Goal: Transaction & Acquisition: Purchase product/service

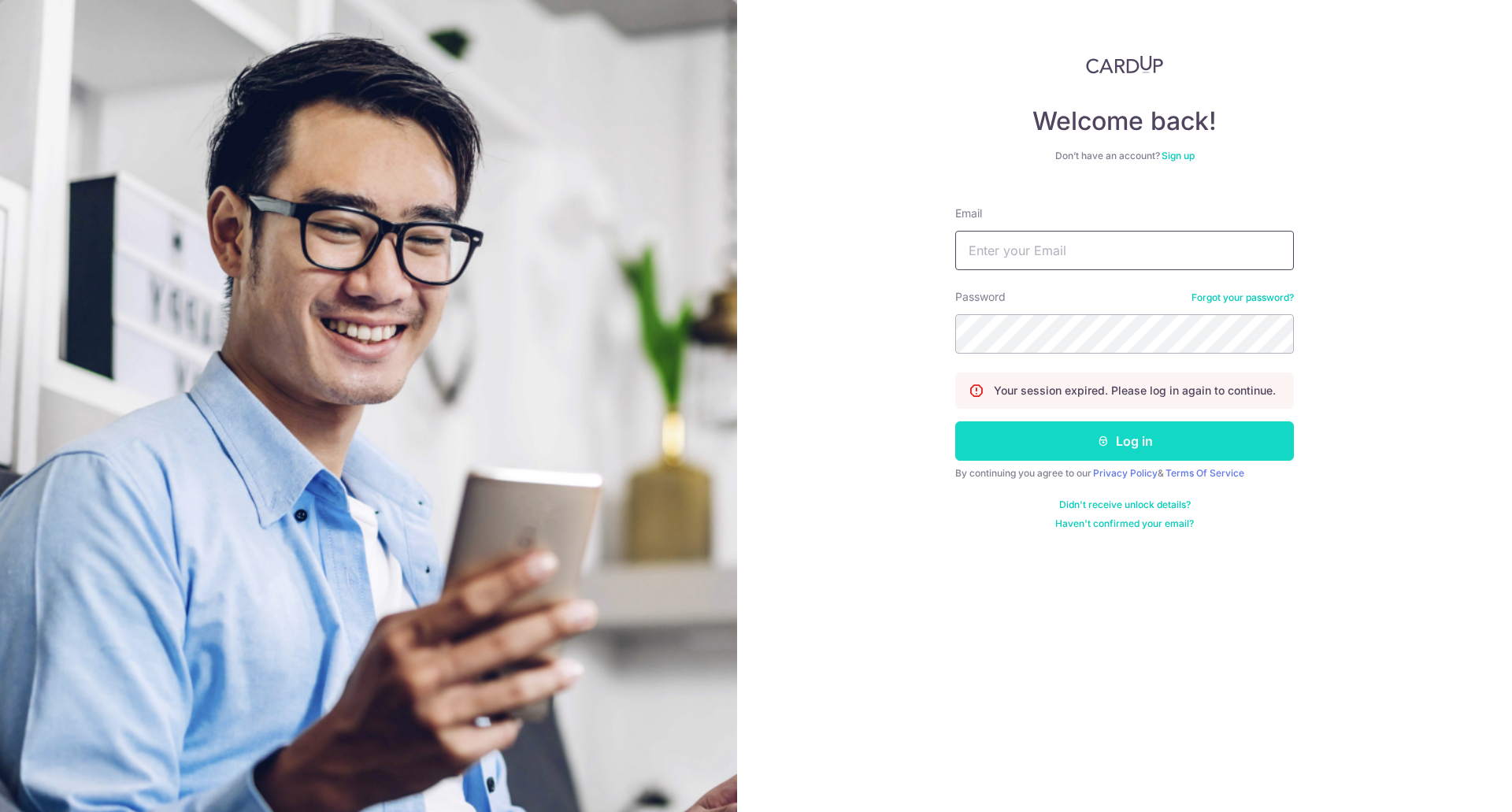
type input "contact@angelineer.com"
click at [1131, 454] on button "Log in" at bounding box center [1124, 440] width 338 height 39
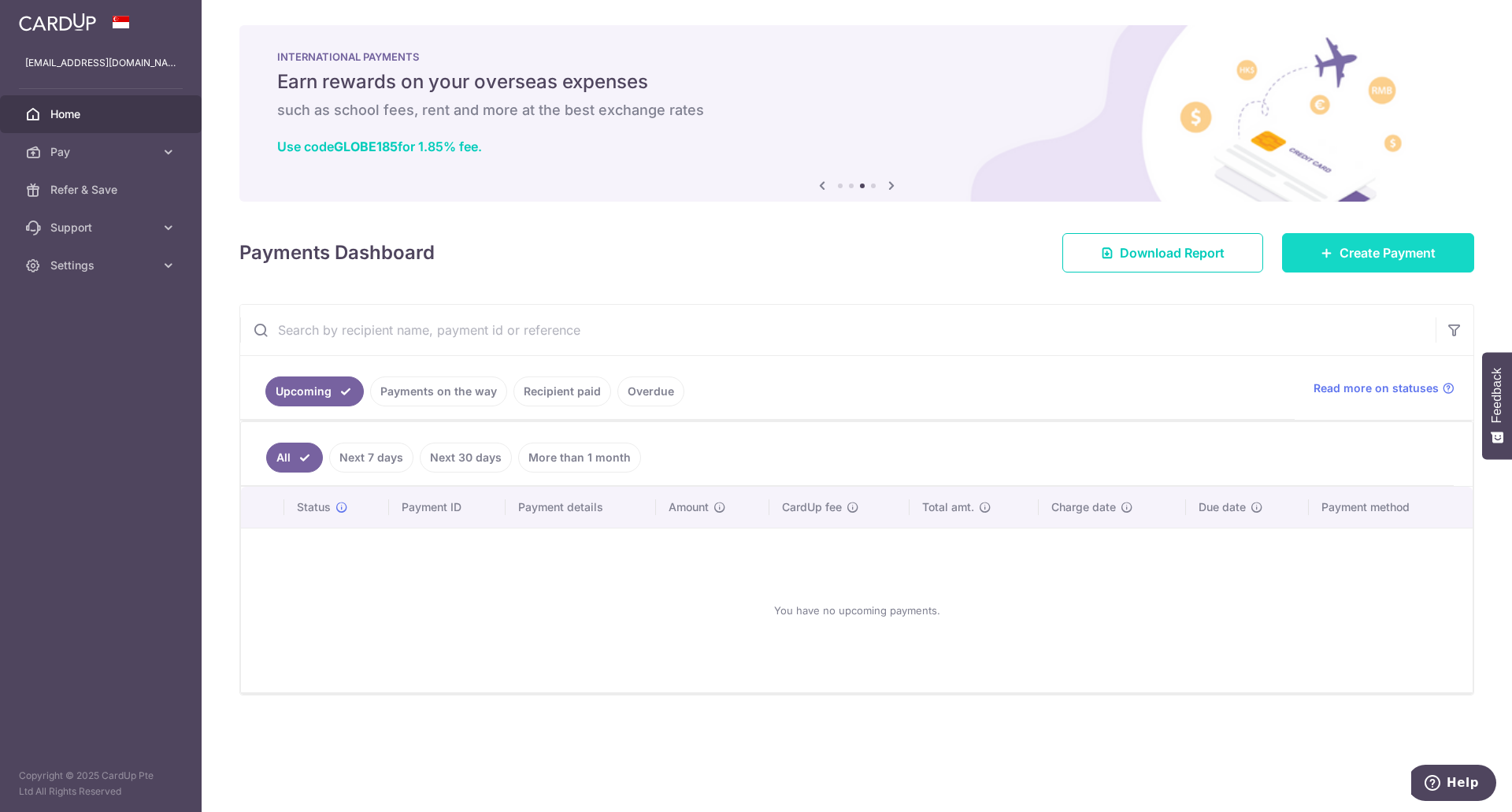
click at [1349, 253] on span "Create Payment" at bounding box center [1388, 253] width 96 height 19
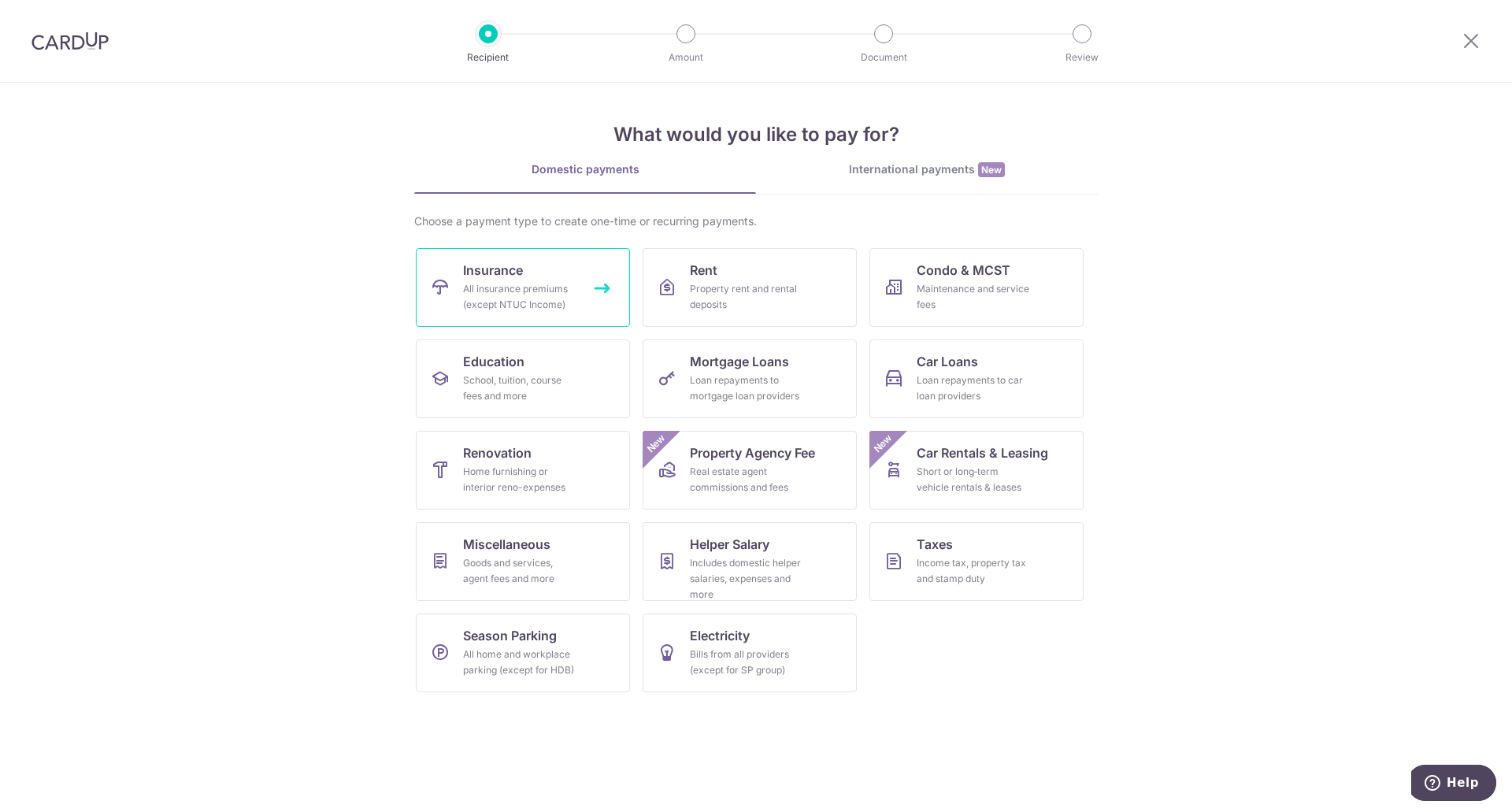
click at [563, 294] on div "All insurance premiums (except NTUC Income)" at bounding box center [519, 297] width 113 height 31
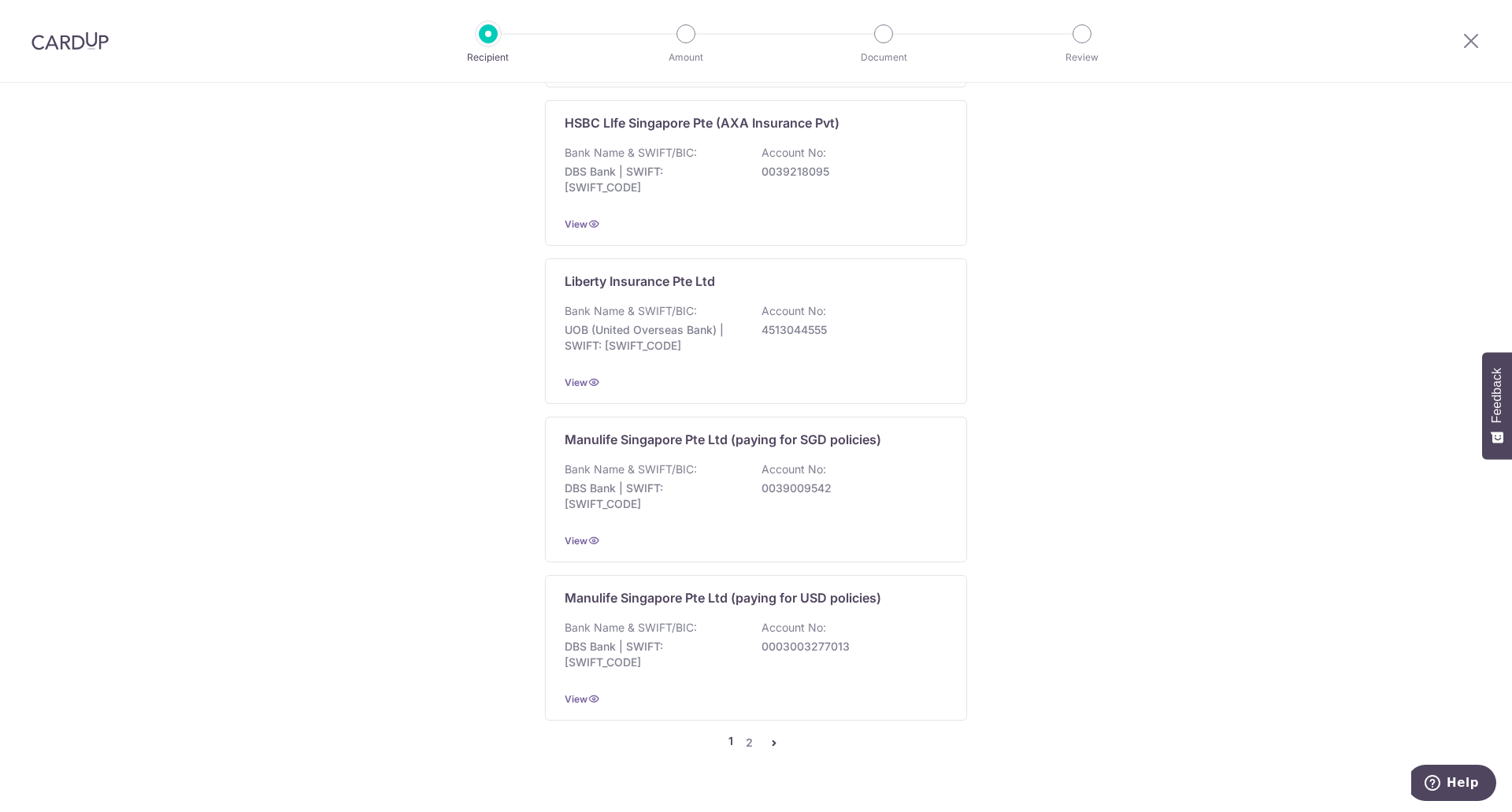
scroll to position [1382, 0]
click at [769, 735] on icon "pager" at bounding box center [774, 741] width 12 height 12
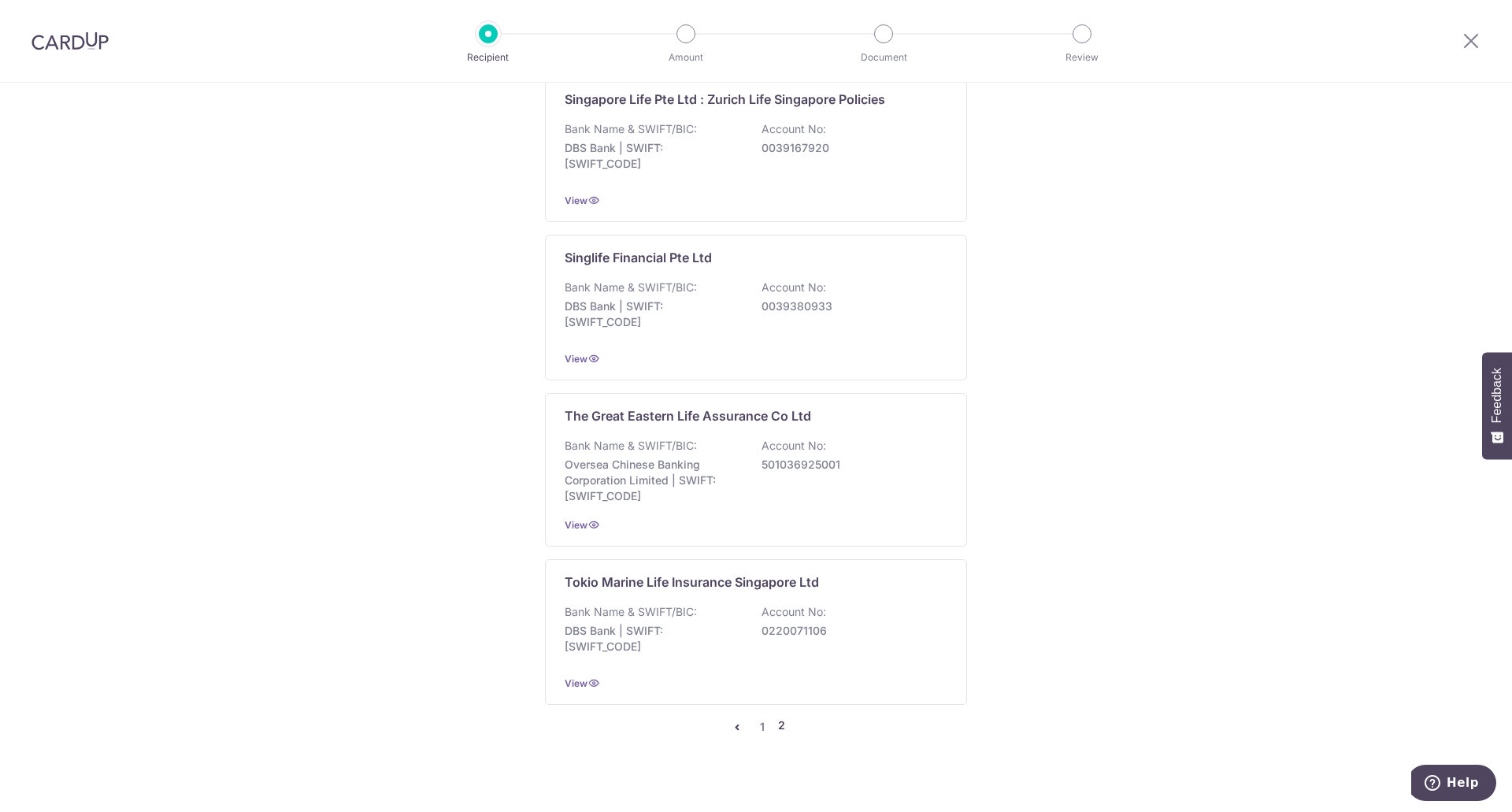
scroll to position [1389, 0]
click at [770, 571] on p "Tokio Marine Life Insurance Singapore Ltd" at bounding box center [692, 581] width 255 height 19
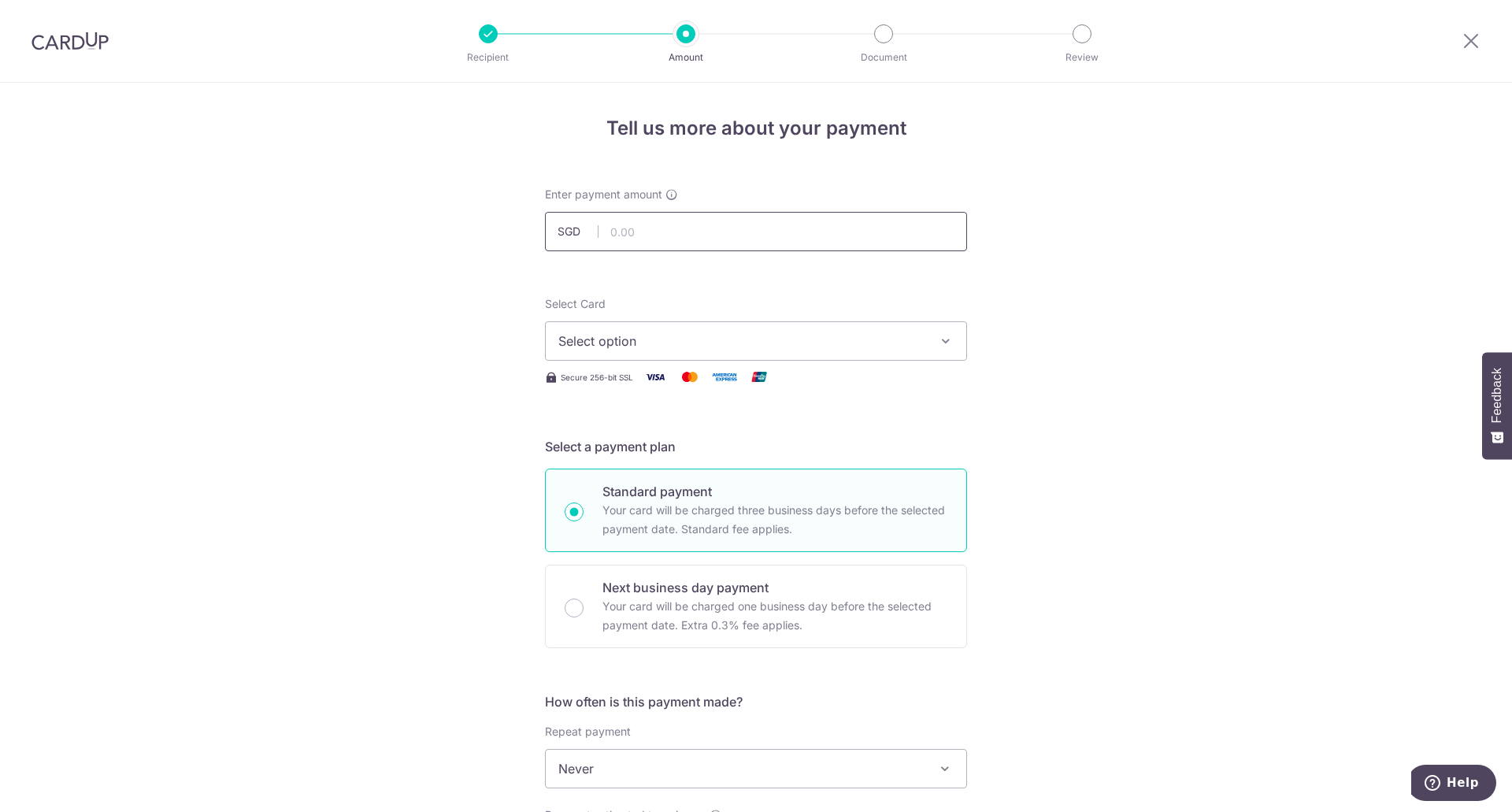
click at [676, 228] on input "text" at bounding box center [756, 231] width 422 height 39
type input "2,466.00"
click at [645, 343] on span "Select option" at bounding box center [742, 341] width 367 height 19
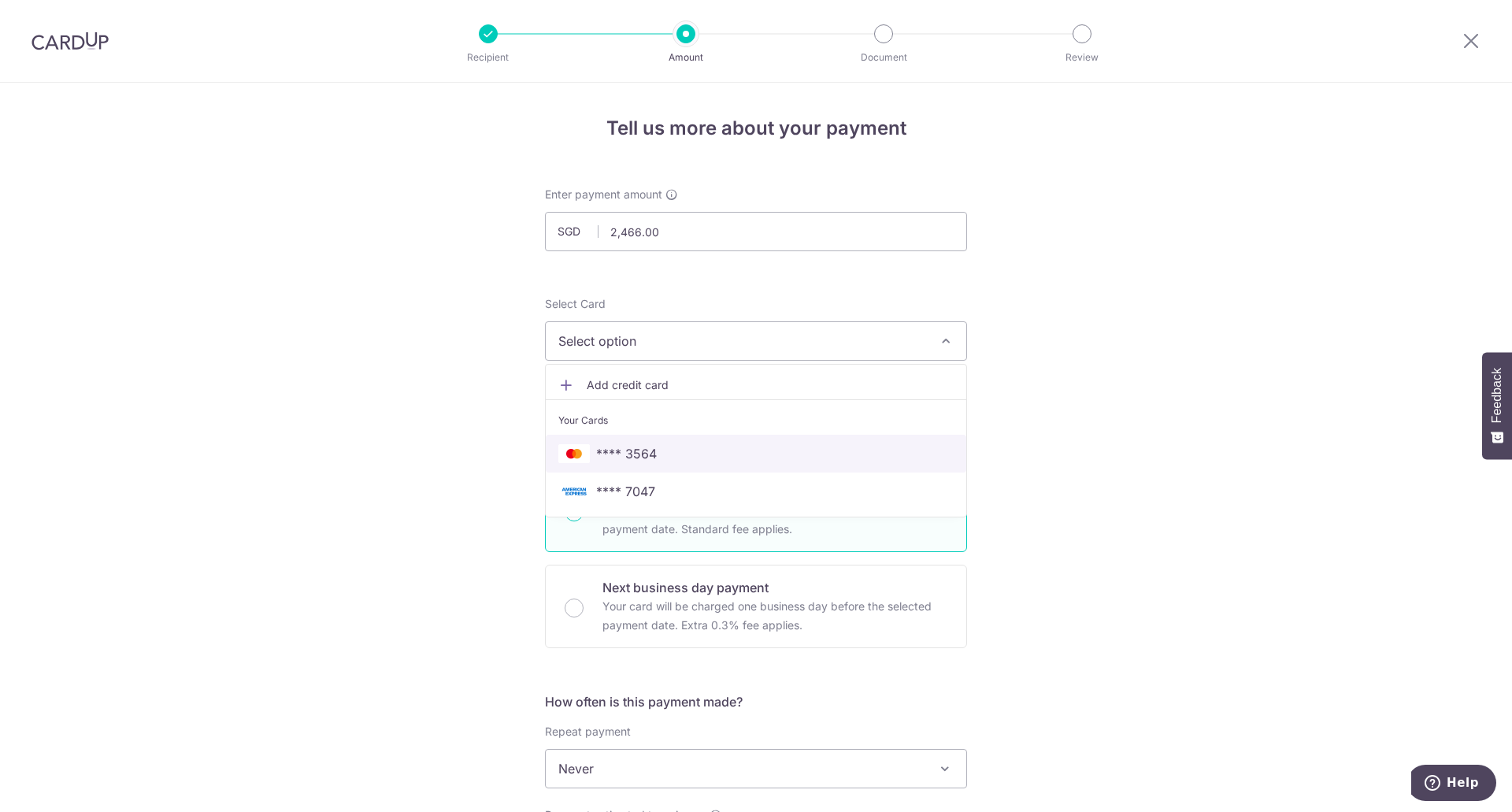
click at [708, 452] on span "**** 3564" at bounding box center [756, 454] width 395 height 19
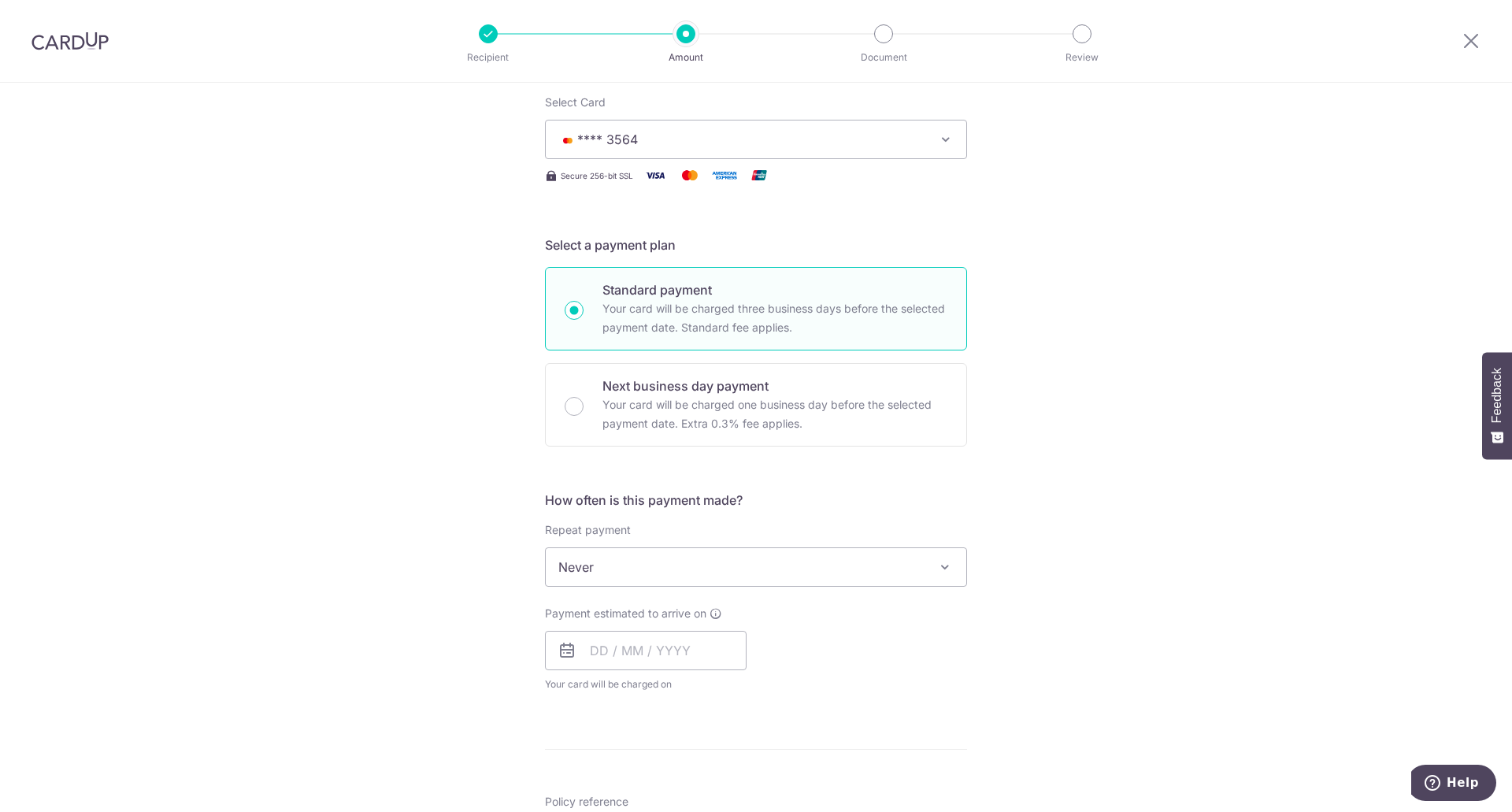
scroll to position [237, 0]
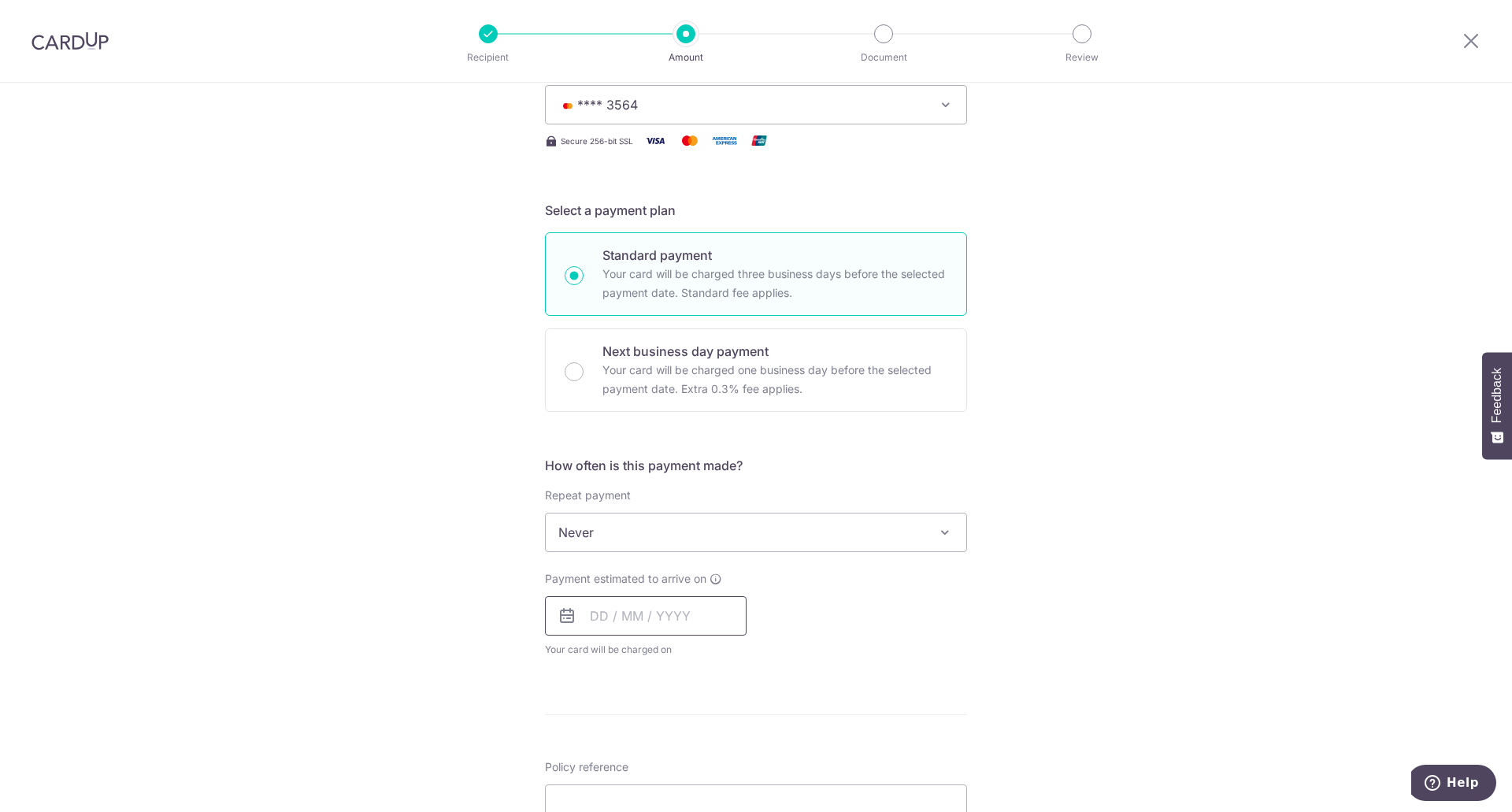
click at [742, 620] on input "text" at bounding box center [645, 615] width 201 height 39
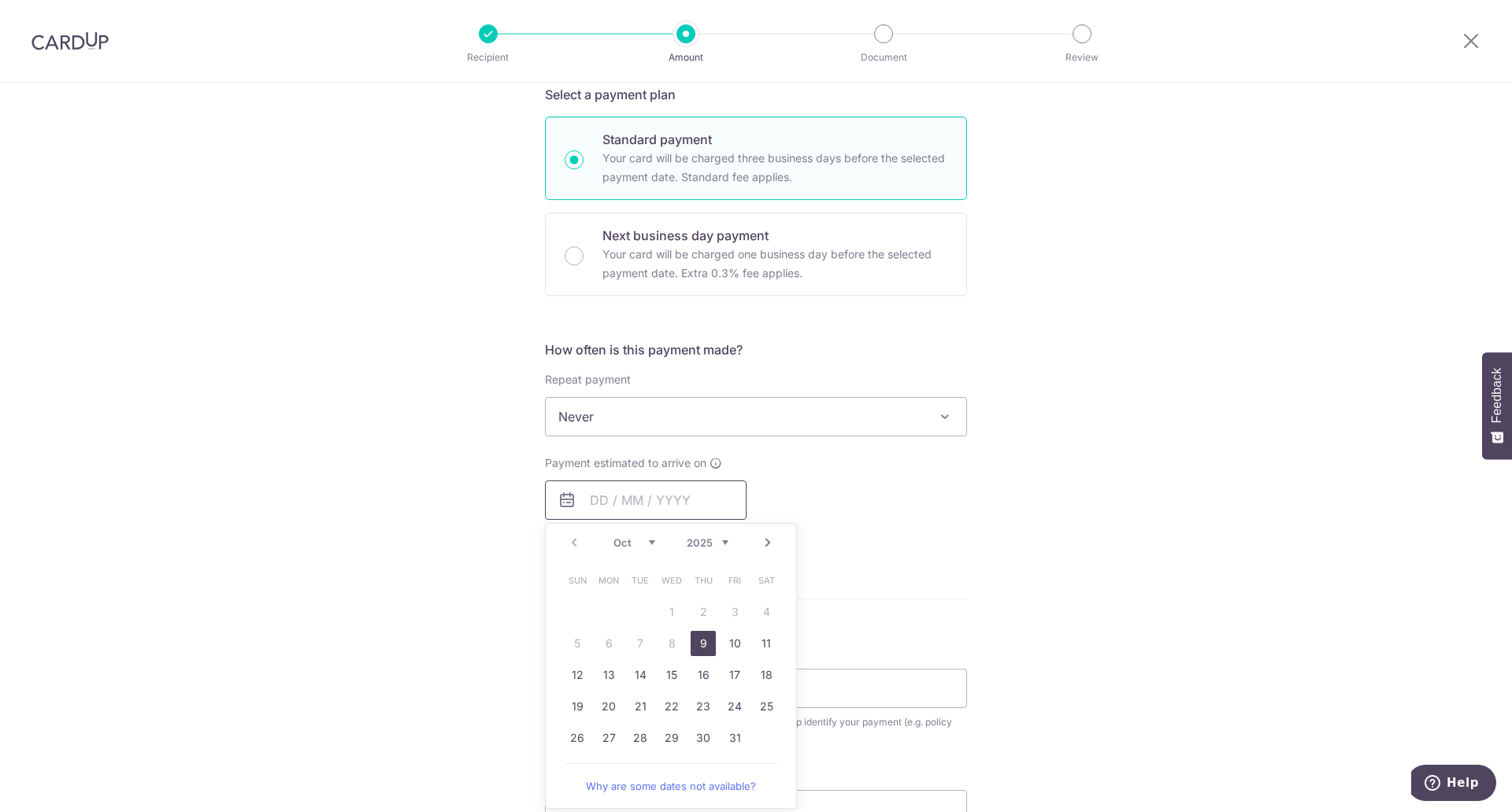
scroll to position [394, 0]
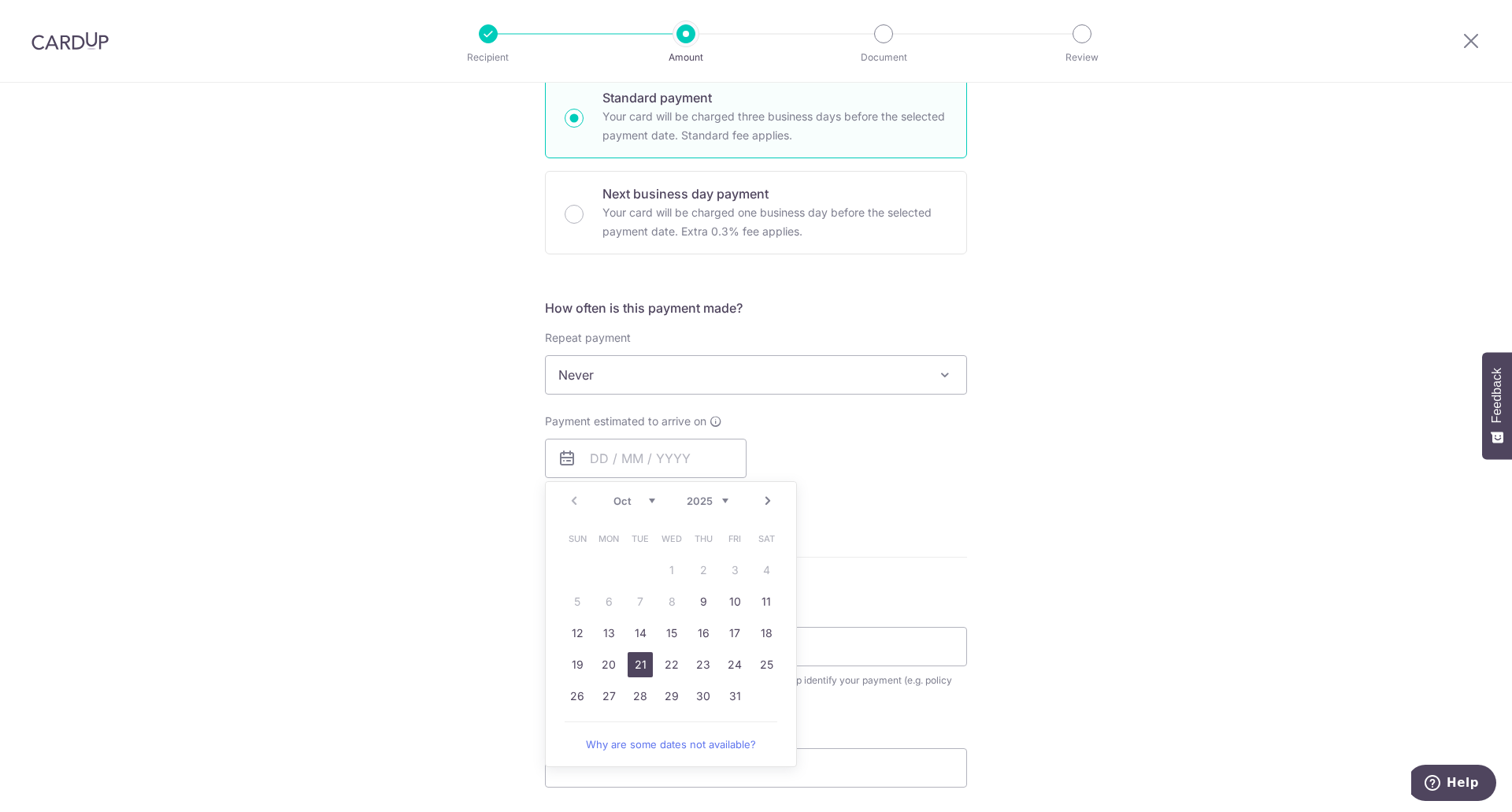
click at [635, 662] on link "21" at bounding box center [641, 665] width 26 height 26
type input "21/10/2025"
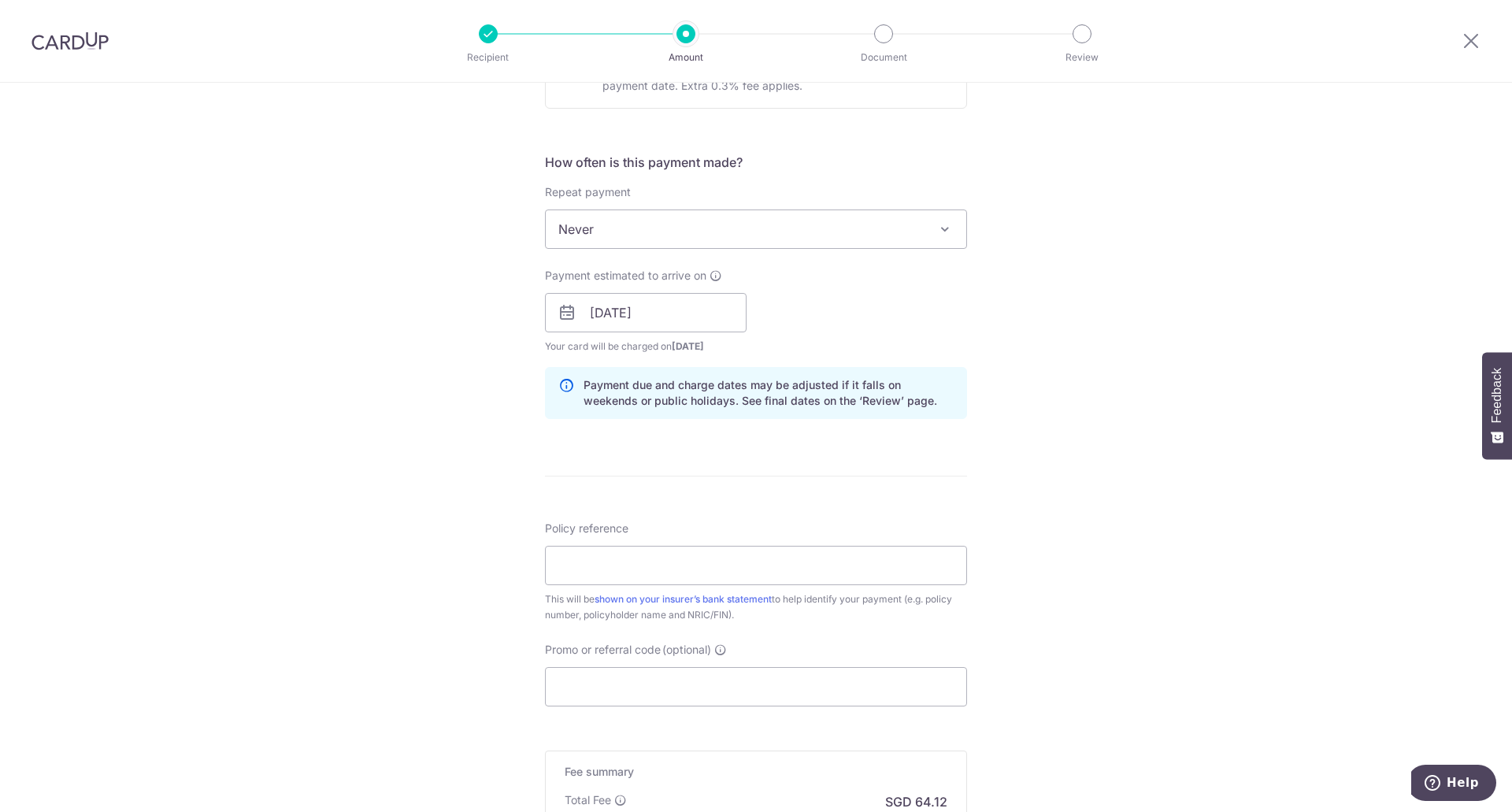
scroll to position [551, 0]
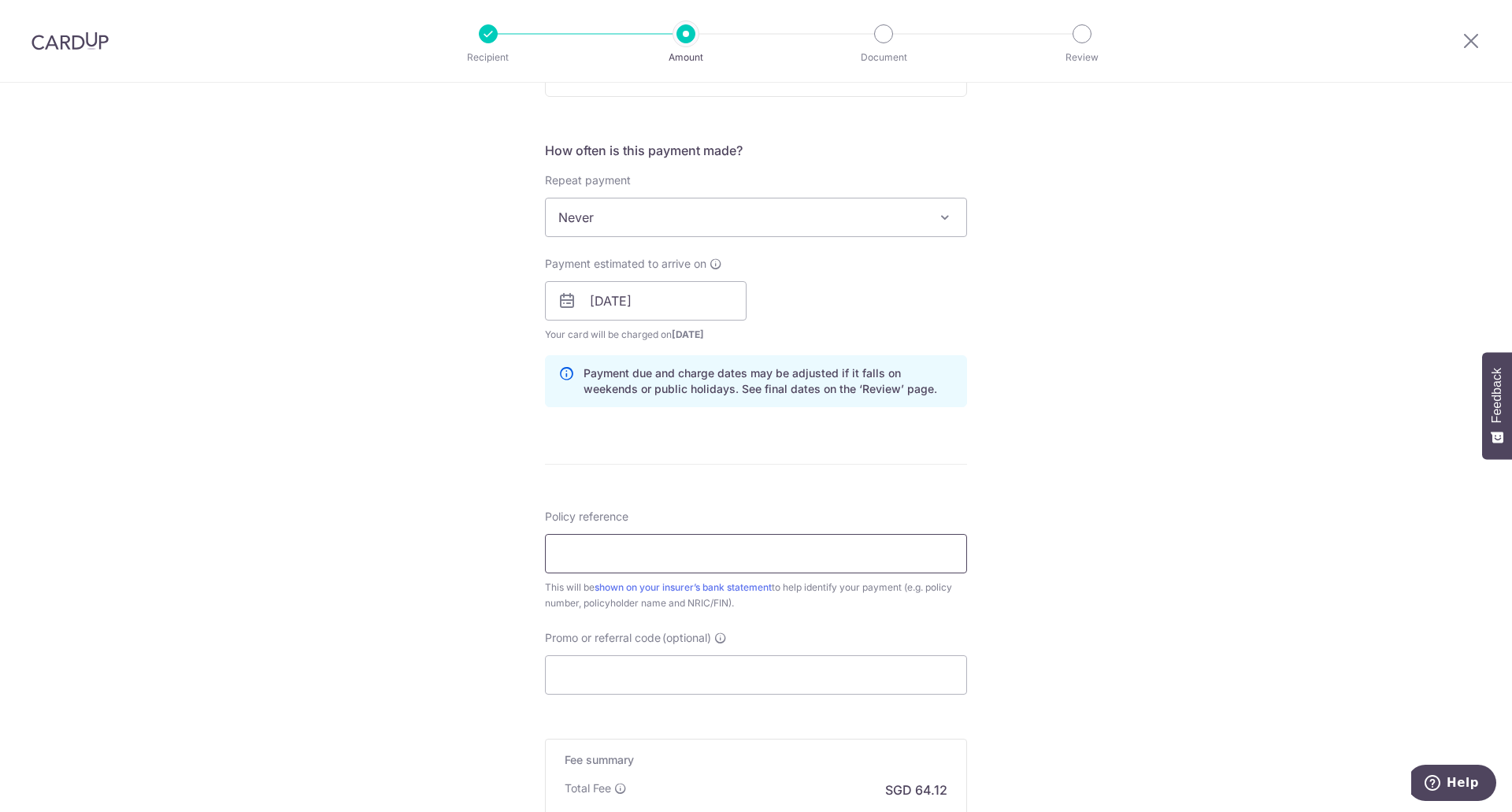
click at [706, 561] on input "Policy reference" at bounding box center [756, 553] width 422 height 39
type input "00234274"
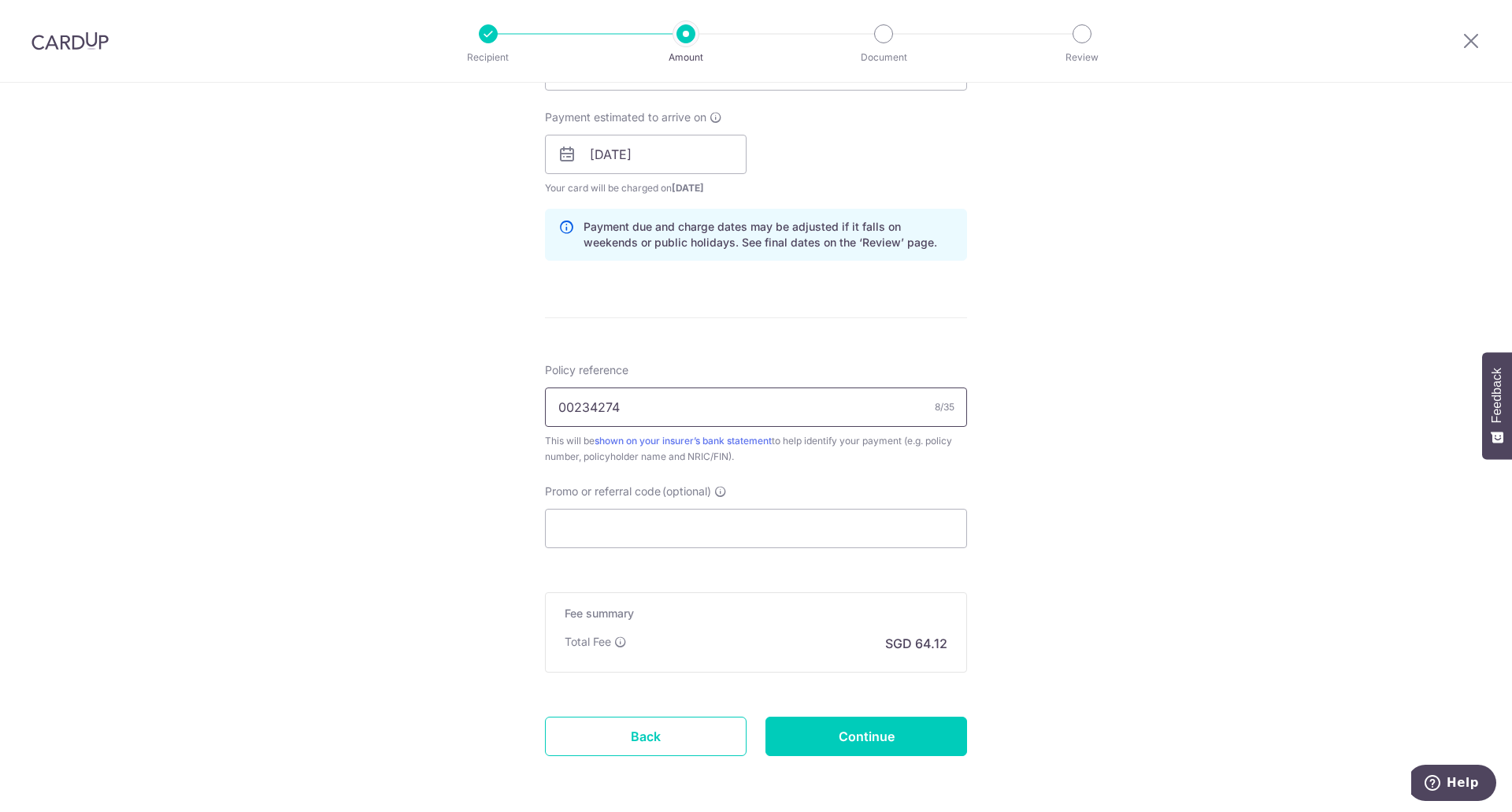
scroll to position [709, 0]
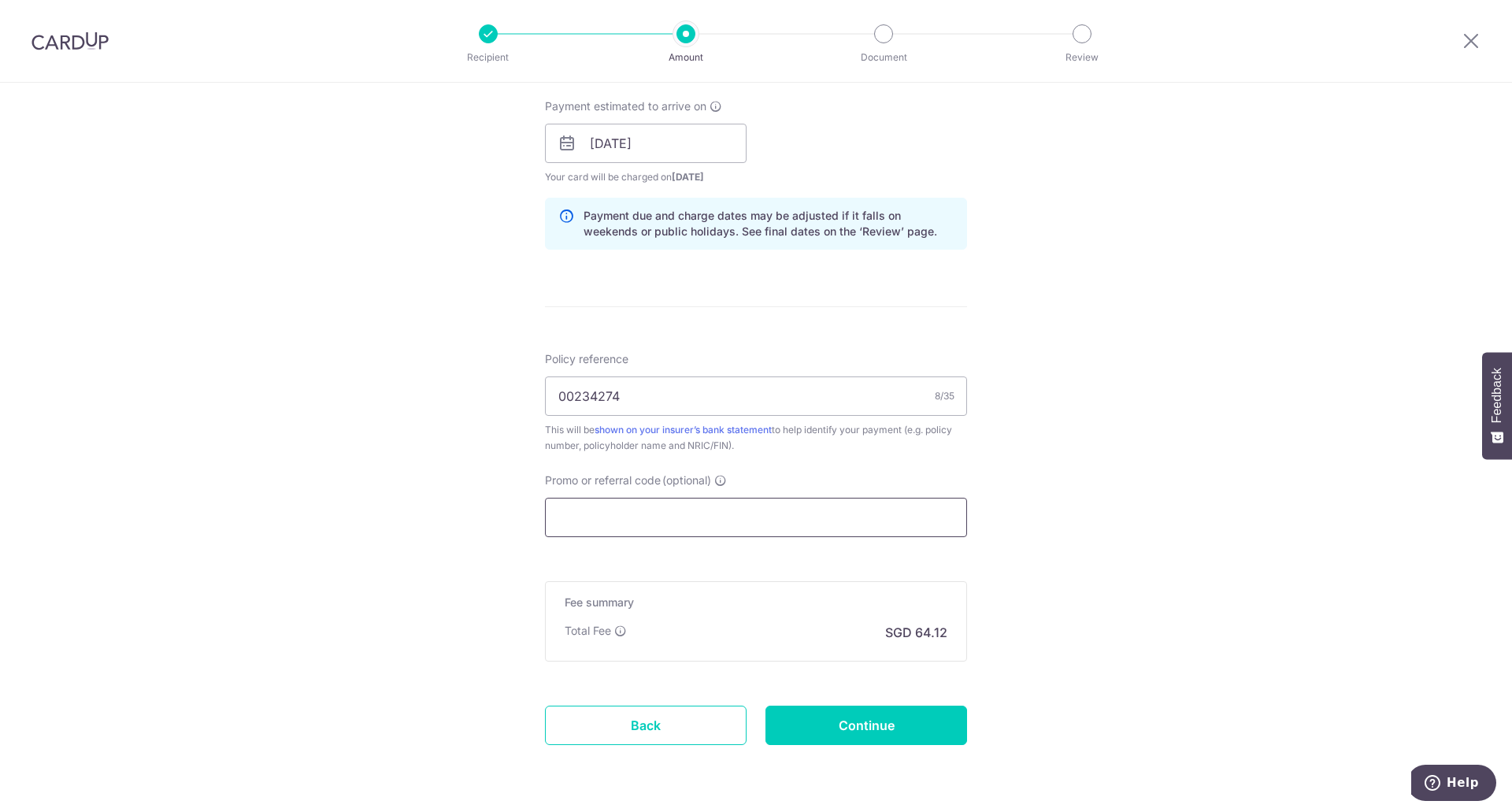
click at [825, 517] on input "Promo or referral code (optional)" at bounding box center [756, 517] width 422 height 39
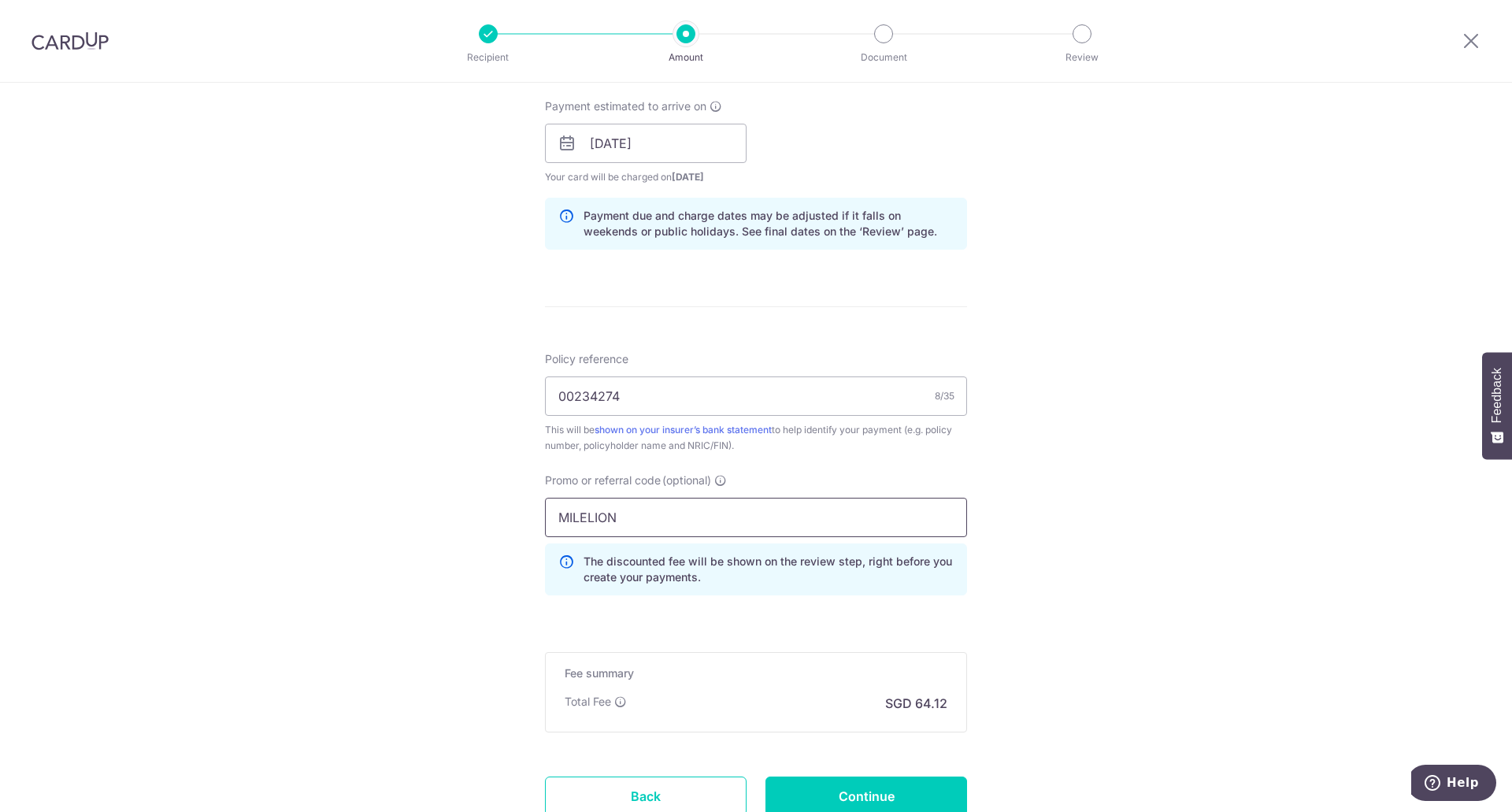
type input "MILELION"
click at [1062, 608] on div "Tell us more about your payment Enter payment amount SGD 2,466.00 2466.00 Selec…" at bounding box center [756, 154] width 1512 height 1561
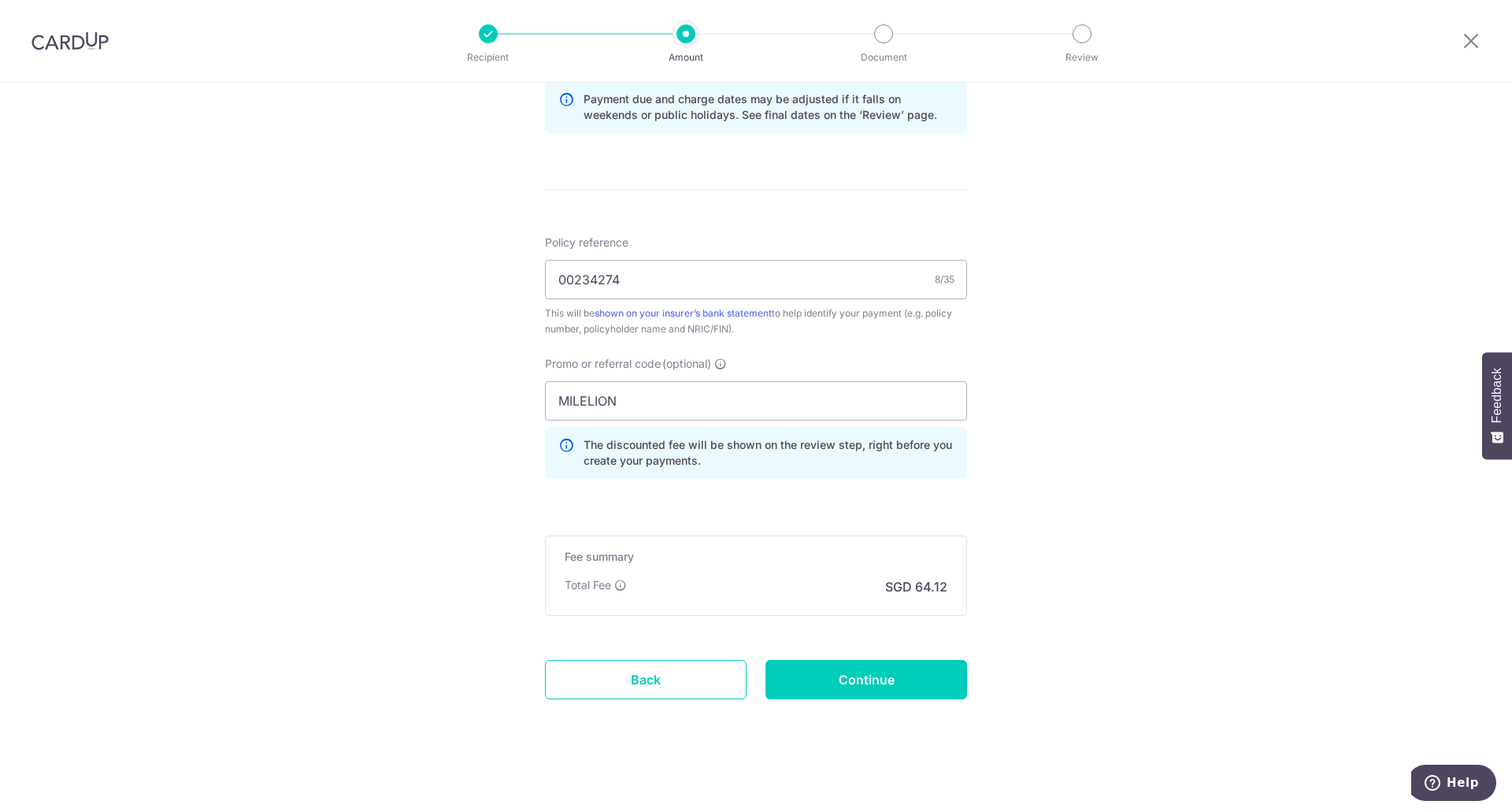
scroll to position [831, 0]
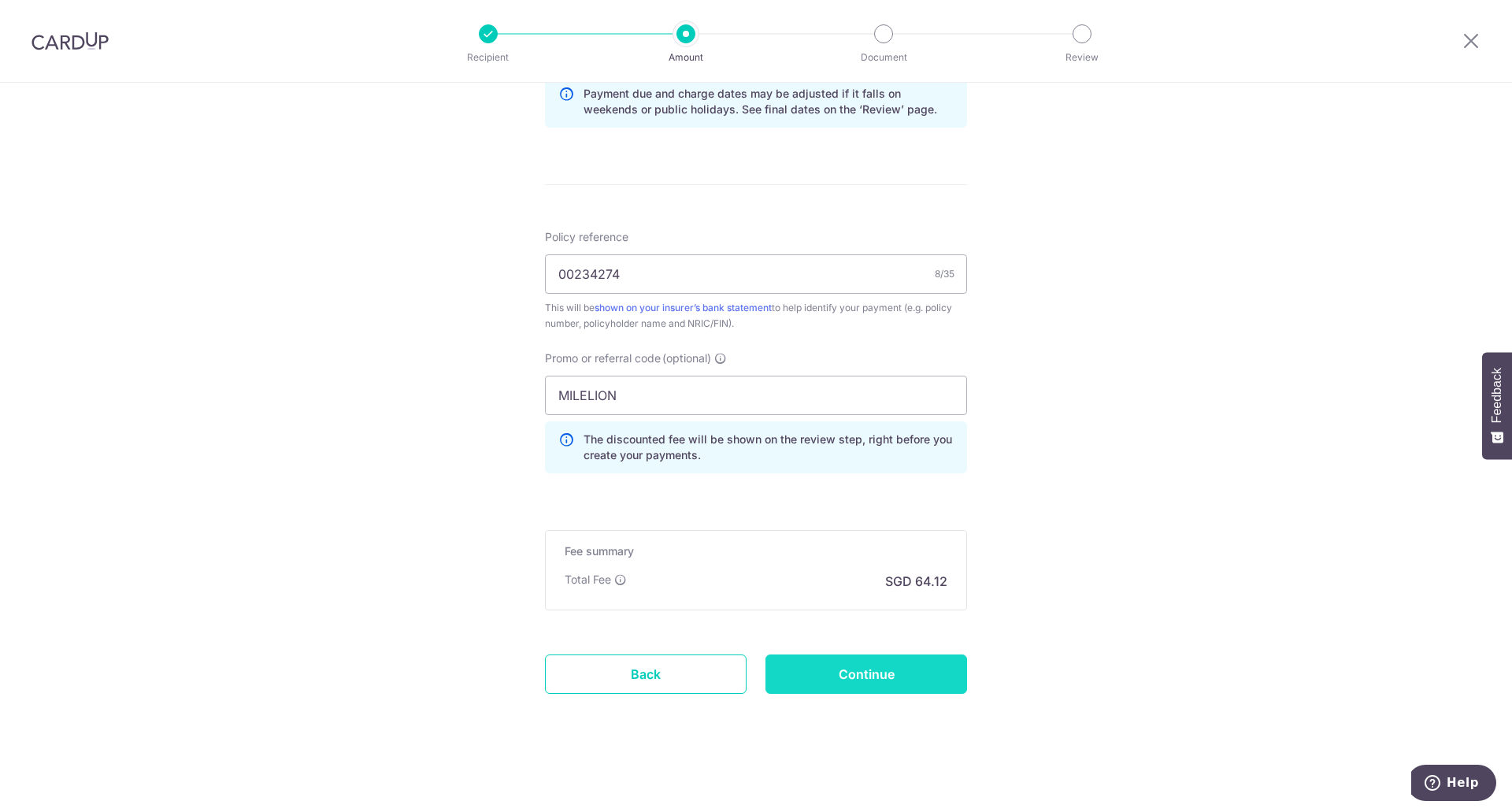
click at [894, 679] on input "Continue" at bounding box center [867, 674] width 201 height 39
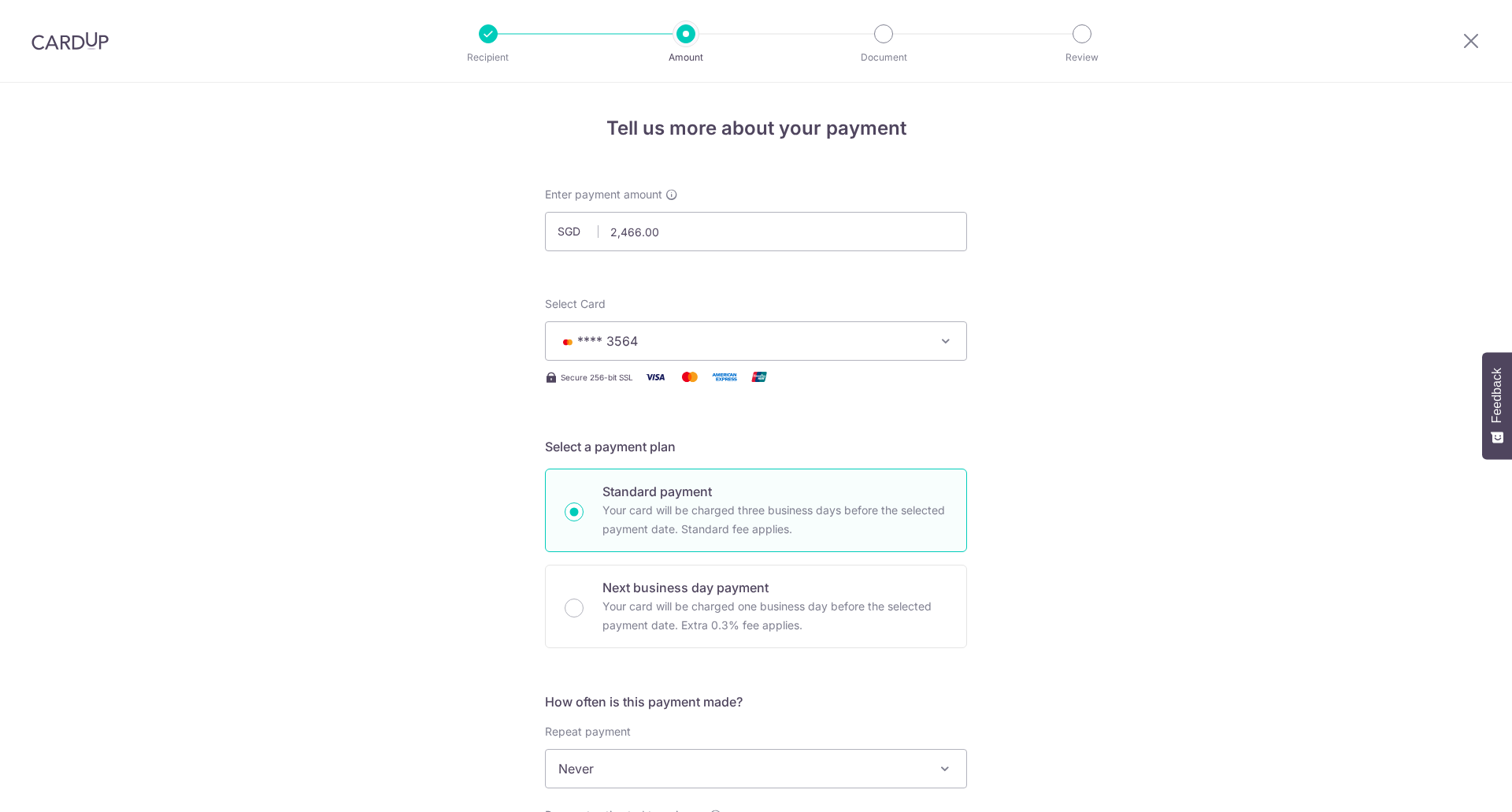
scroll to position [854, 0]
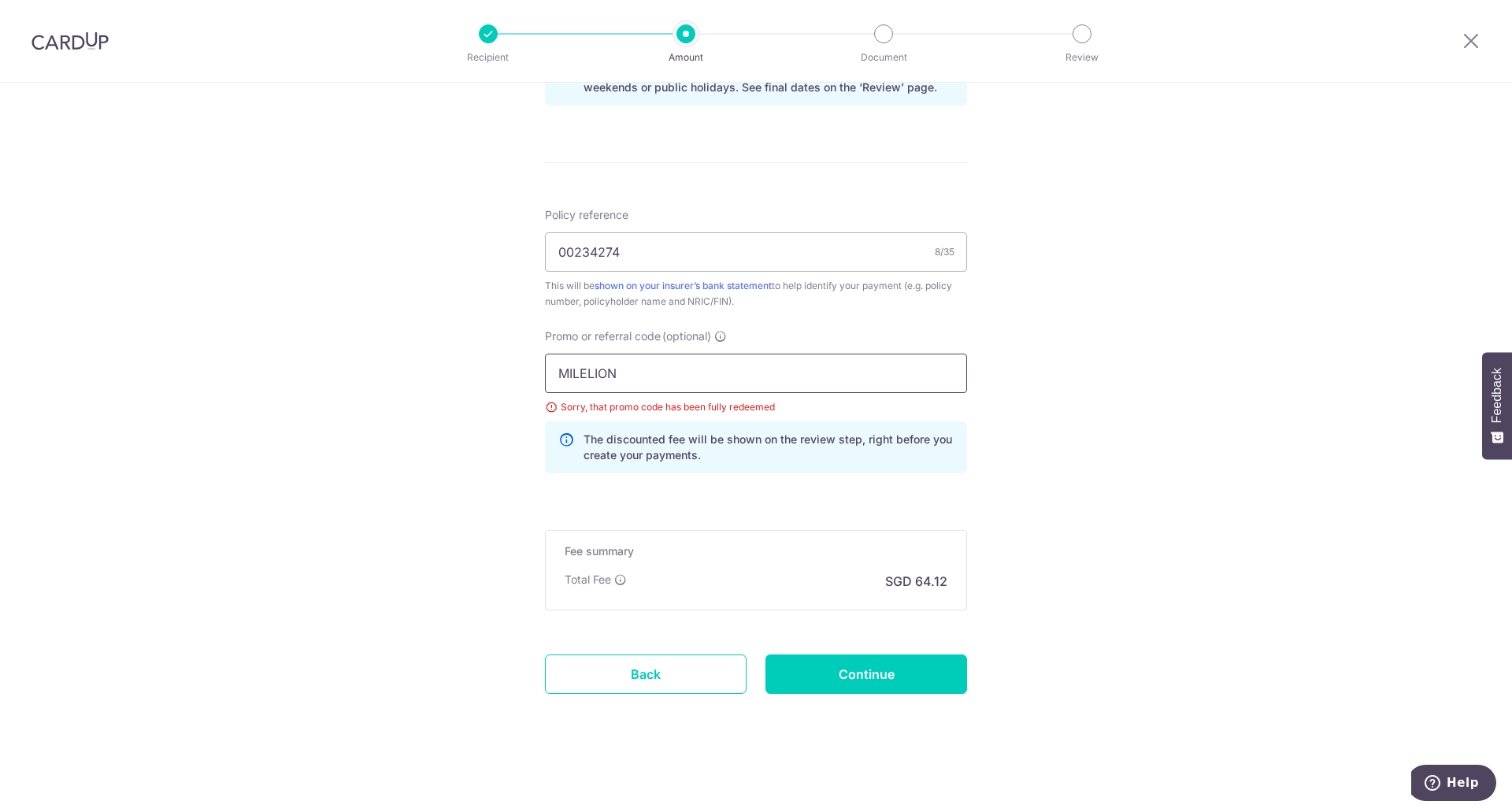
click at [722, 370] on input "MILELION" at bounding box center [756, 373] width 422 height 39
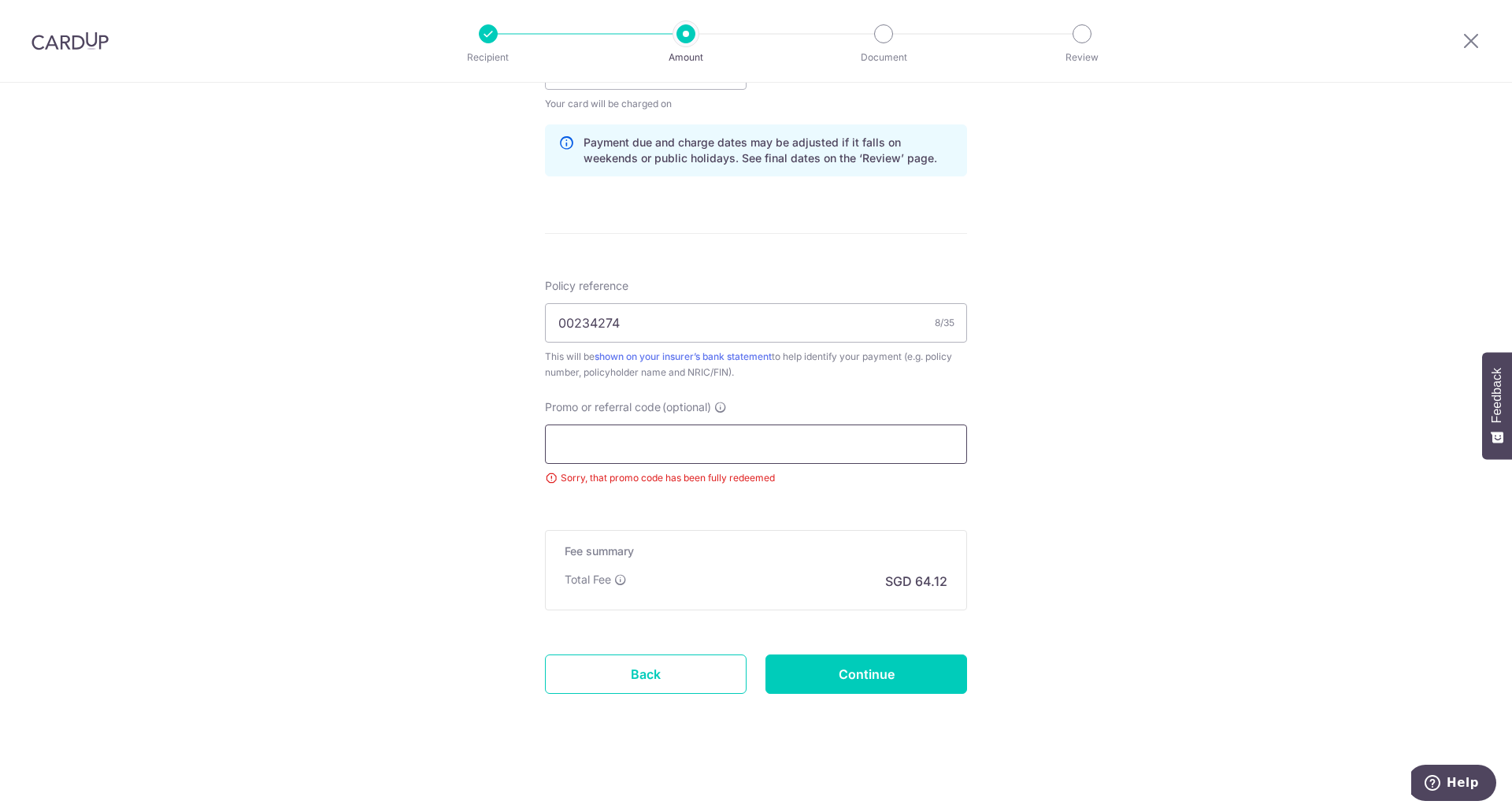
scroll to position [783, 0]
click at [921, 661] on input "Continue" at bounding box center [867, 674] width 201 height 39
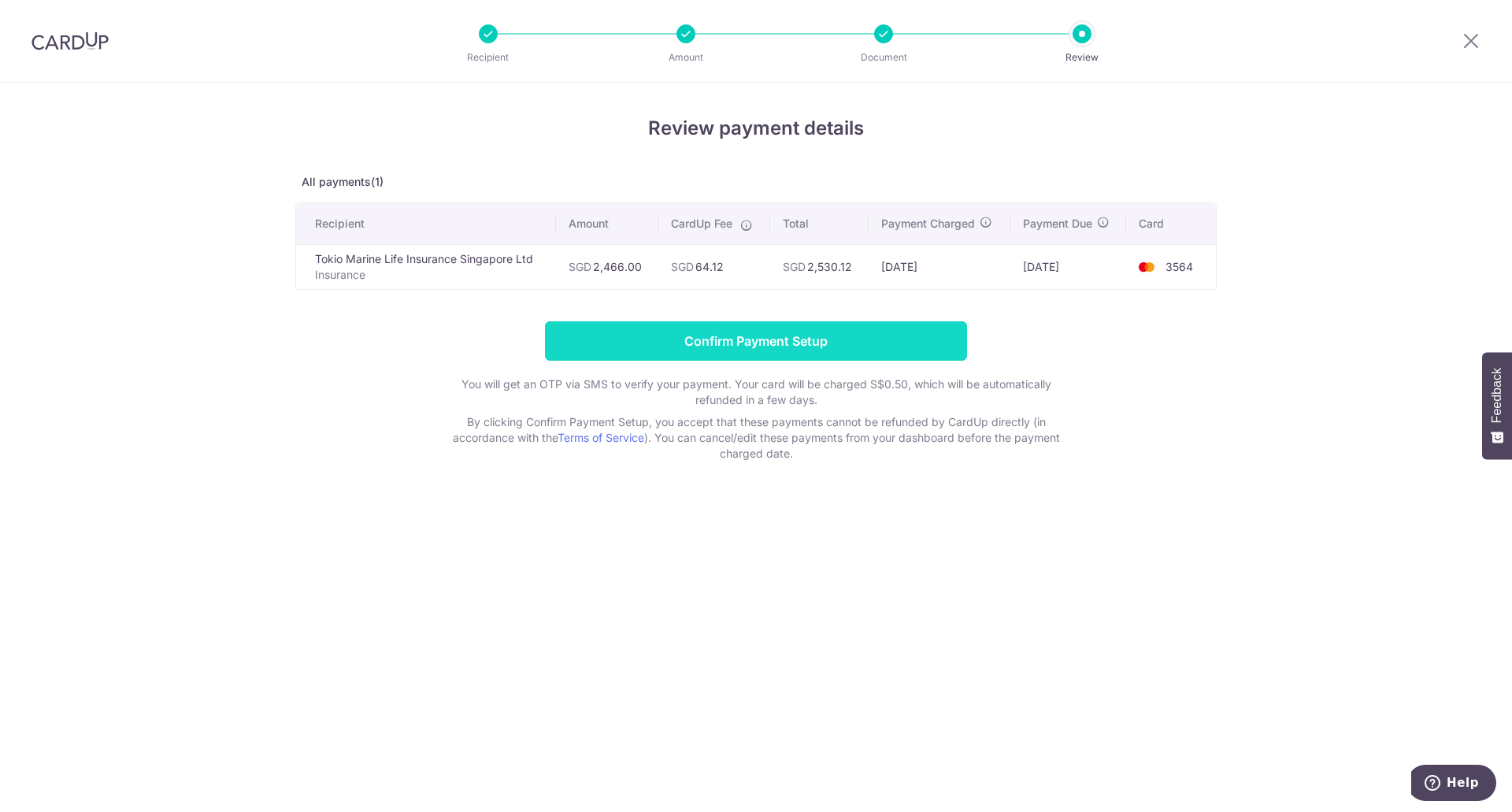
click at [852, 336] on input "Confirm Payment Setup" at bounding box center [756, 340] width 422 height 39
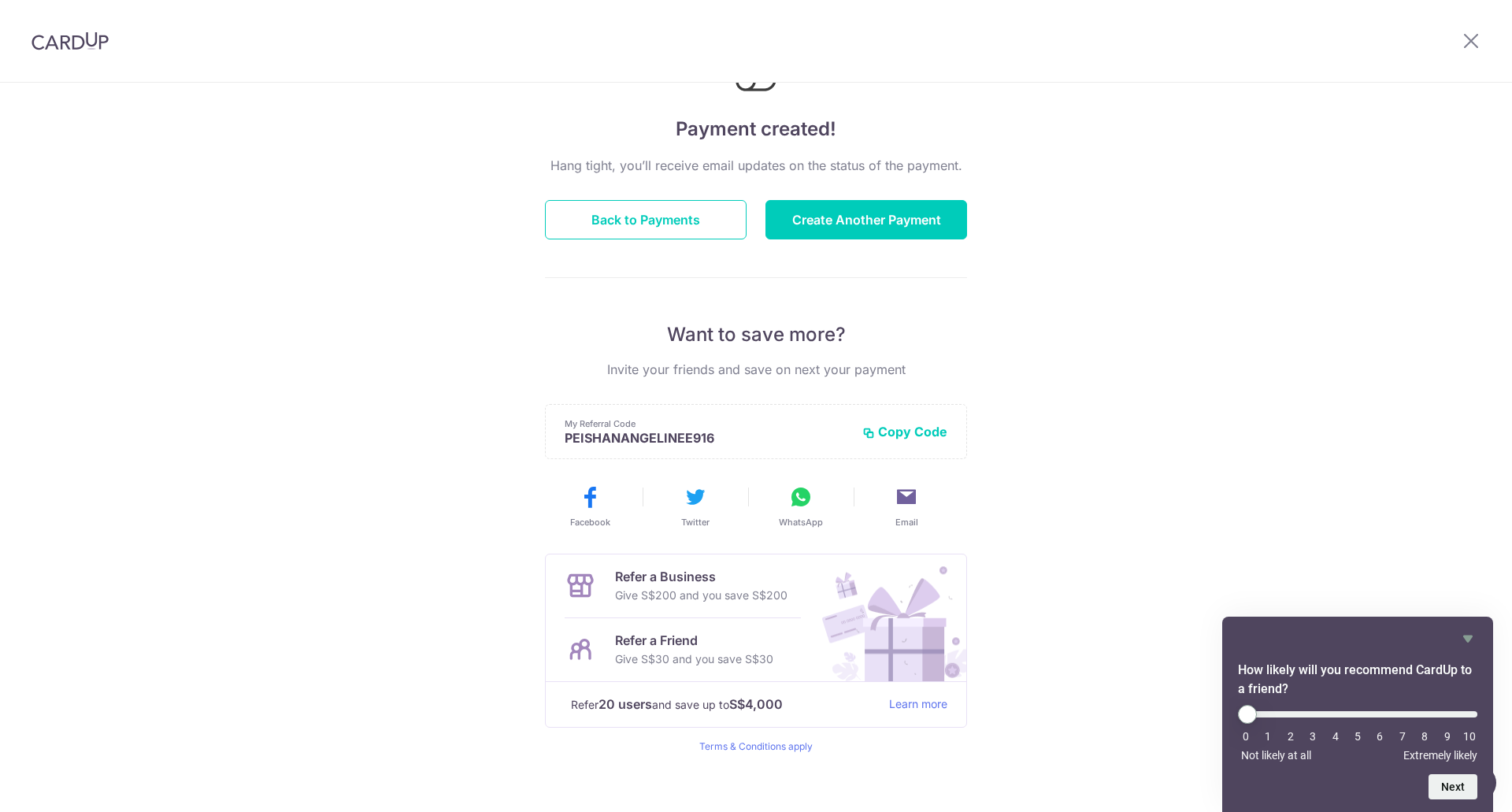
scroll to position [112, 0]
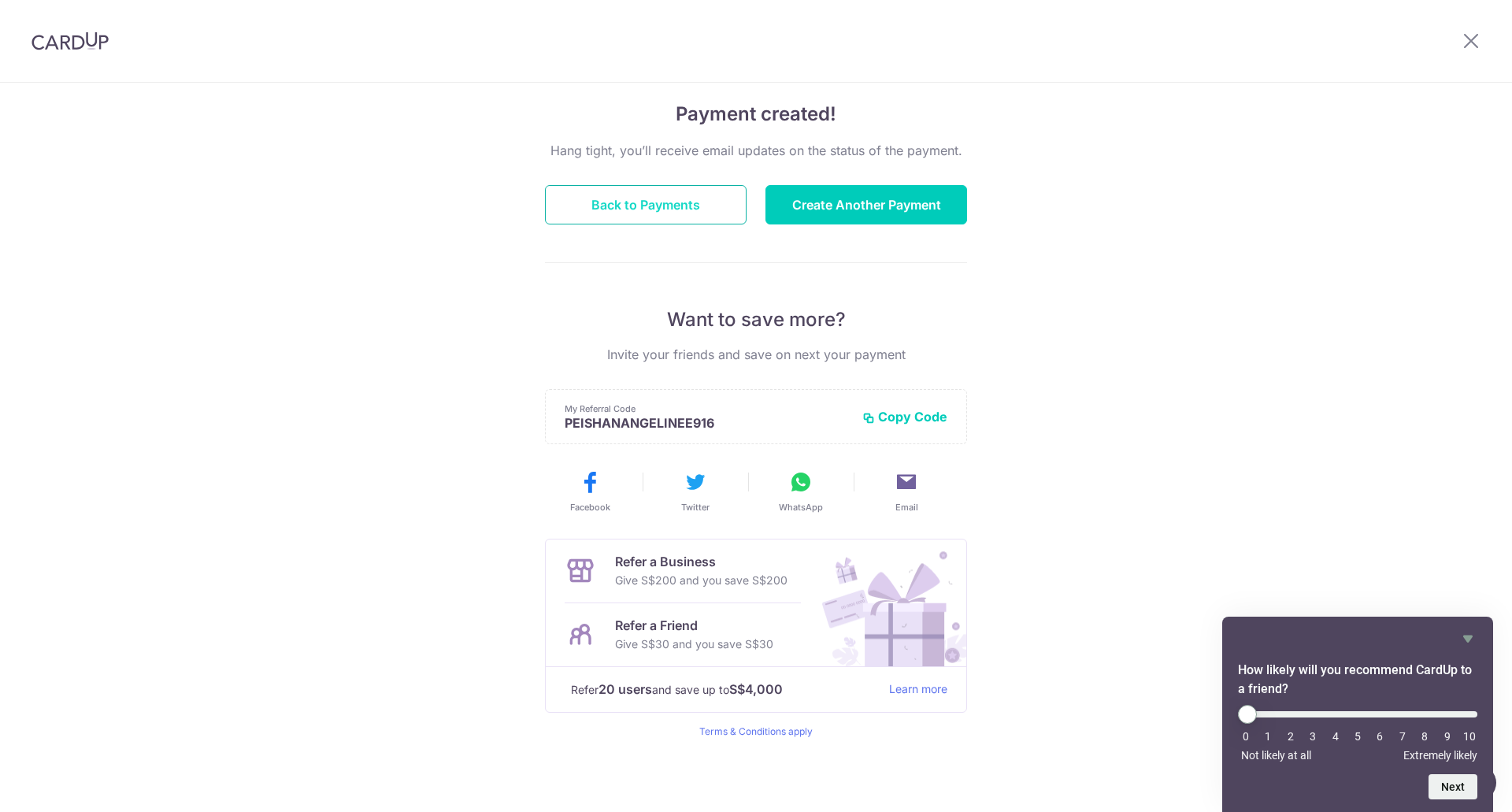
click at [638, 216] on button "Back to Payments" at bounding box center [645, 204] width 201 height 39
